Goal: Transaction & Acquisition: Purchase product/service

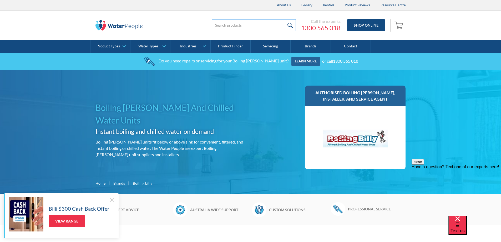
click at [260, 28] on input "search" at bounding box center [254, 25] width 84 height 12
type input "Billi"
click at [285, 19] on input "submit" at bounding box center [290, 25] width 11 height 12
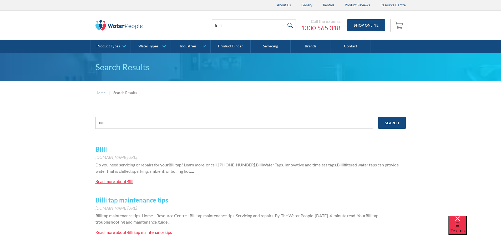
click at [102, 152] on link "Billi" at bounding box center [101, 149] width 12 height 8
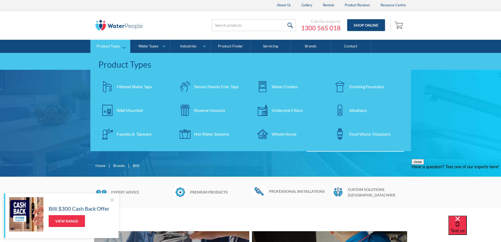
click at [117, 84] on div "Filtered Water Taps" at bounding box center [134, 86] width 35 height 6
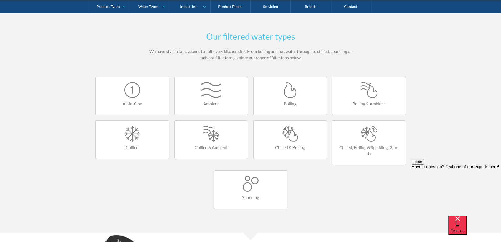
click at [276, 145] on h4 "Chilled & Boiling" at bounding box center [290, 147] width 63 height 6
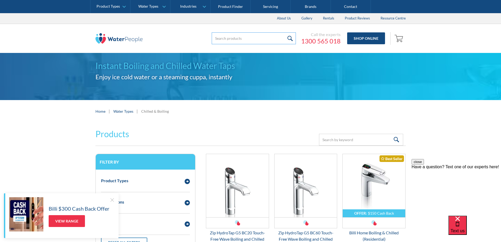
click at [235, 36] on input "search" at bounding box center [254, 38] width 84 height 12
type input "BC100"
click at [285, 32] on input "submit" at bounding box center [290, 38] width 11 height 12
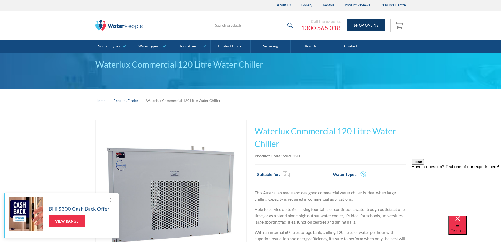
click at [358, 24] on link "Shop Online" at bounding box center [366, 25] width 38 height 12
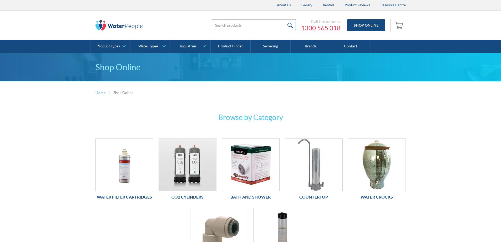
drag, startPoint x: 0, startPoint y: 0, endPoint x: 239, endPoint y: 26, distance: 240.0
click at [239, 26] on input "search" at bounding box center [254, 25] width 84 height 12
type input "994051"
click at [285, 19] on input "submit" at bounding box center [290, 25] width 11 height 12
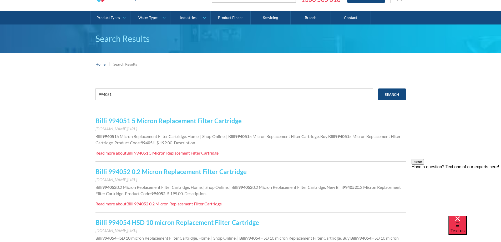
scroll to position [53, 0]
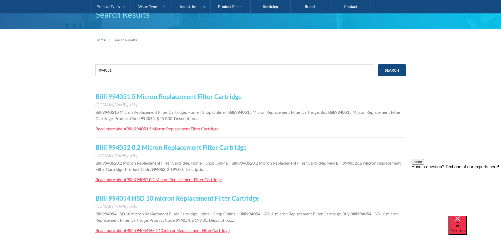
click at [152, 127] on div "Billi 994051 5 Micron Replacement Filter Cartridge" at bounding box center [172, 128] width 92 height 5
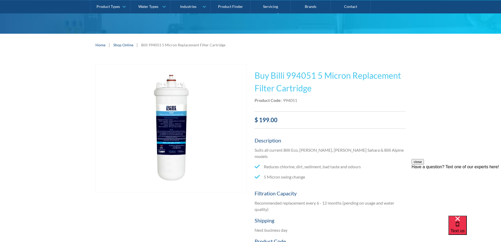
scroll to position [53, 0]
